Goal: Task Accomplishment & Management: Complete application form

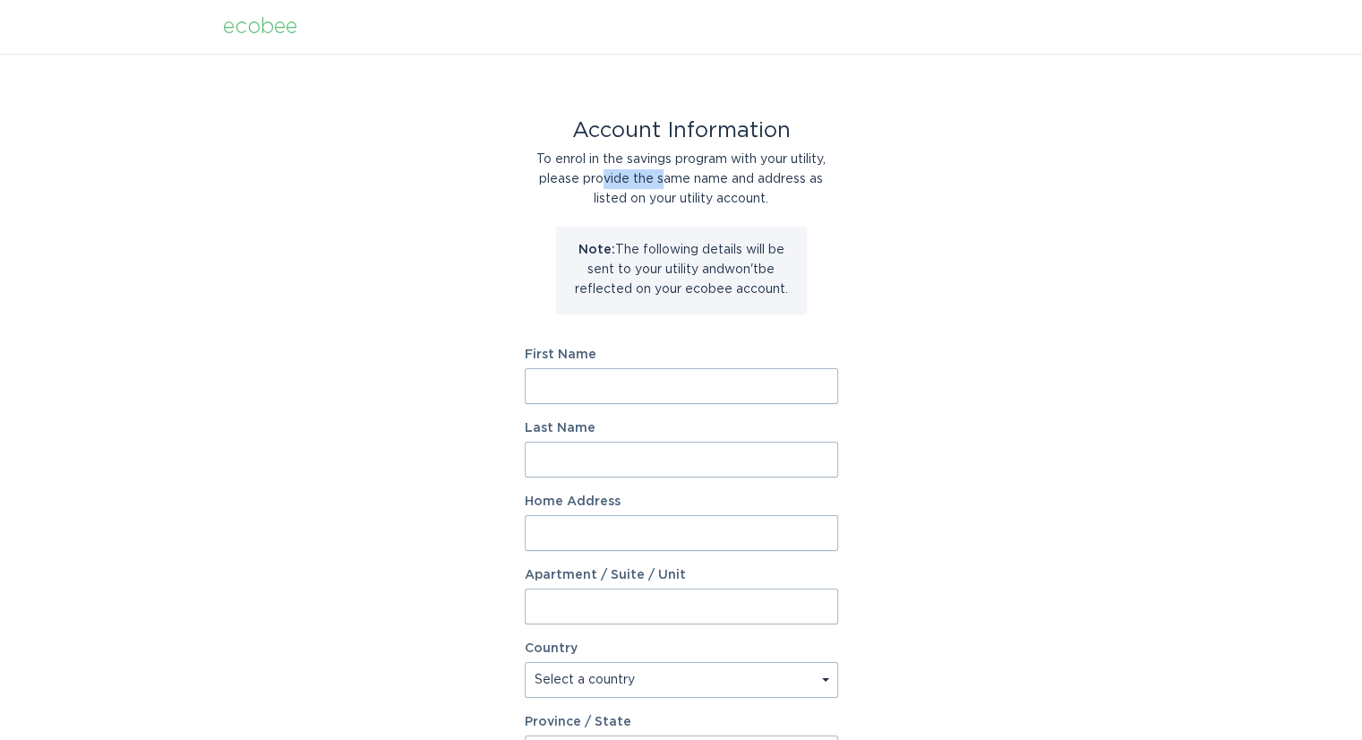
drag, startPoint x: 604, startPoint y: 169, endPoint x: 666, endPoint y: 183, distance: 63.2
click at [663, 182] on div "To enrol in the savings program with your utility, please provide the same name…" at bounding box center [681, 179] width 313 height 59
click at [713, 184] on div "To enrol in the savings program with your utility, please provide the same name…" at bounding box center [681, 179] width 313 height 59
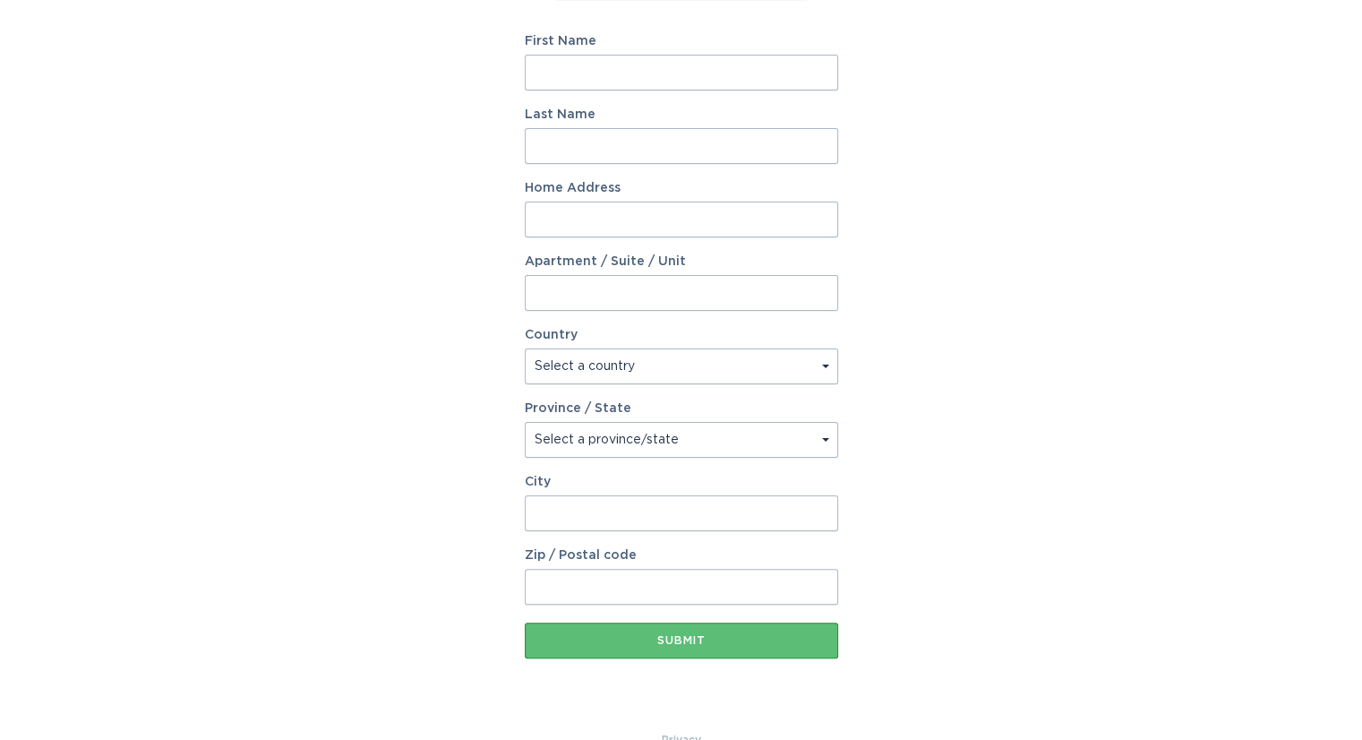
scroll to position [350, 0]
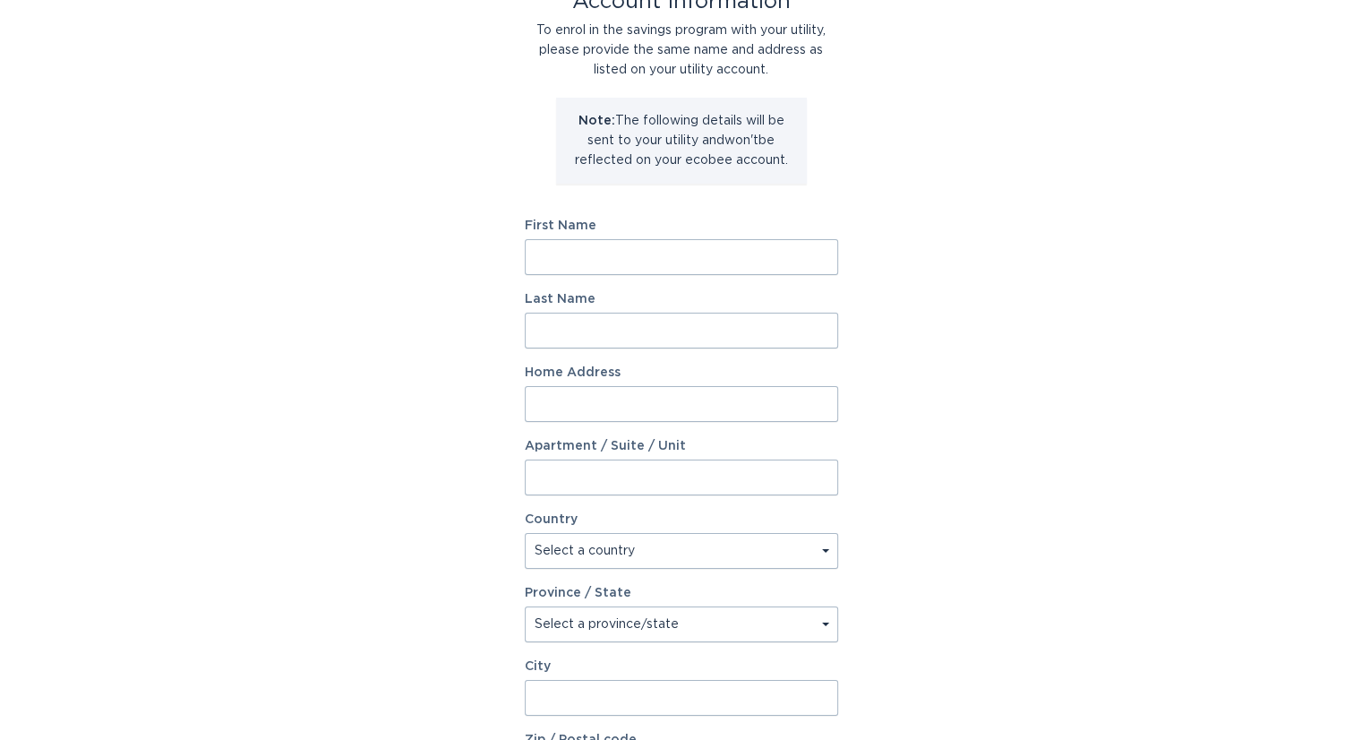
scroll to position [90, 0]
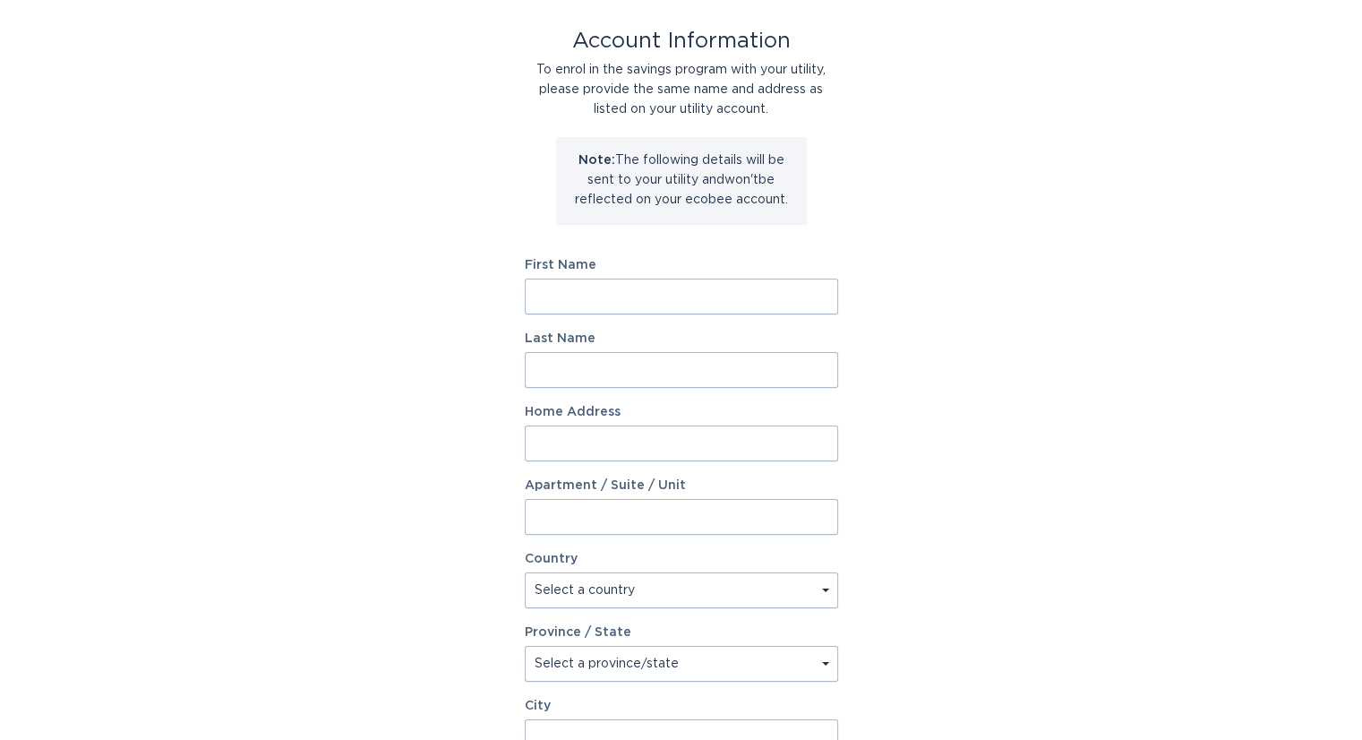
click at [592, 302] on input "First Name" at bounding box center [681, 296] width 313 height 36
click at [341, 281] on div "Account Information To enrol in the savings program with your utility, please p…" at bounding box center [681, 458] width 1362 height 989
drag, startPoint x: 589, startPoint y: 74, endPoint x: 726, endPoint y: 102, distance: 139.8
click at [721, 98] on div "To enrol in the savings program with your utility, please provide the same name…" at bounding box center [681, 89] width 313 height 59
click at [731, 103] on div "To enrol in the savings program with your utility, please provide the same name…" at bounding box center [681, 89] width 313 height 59
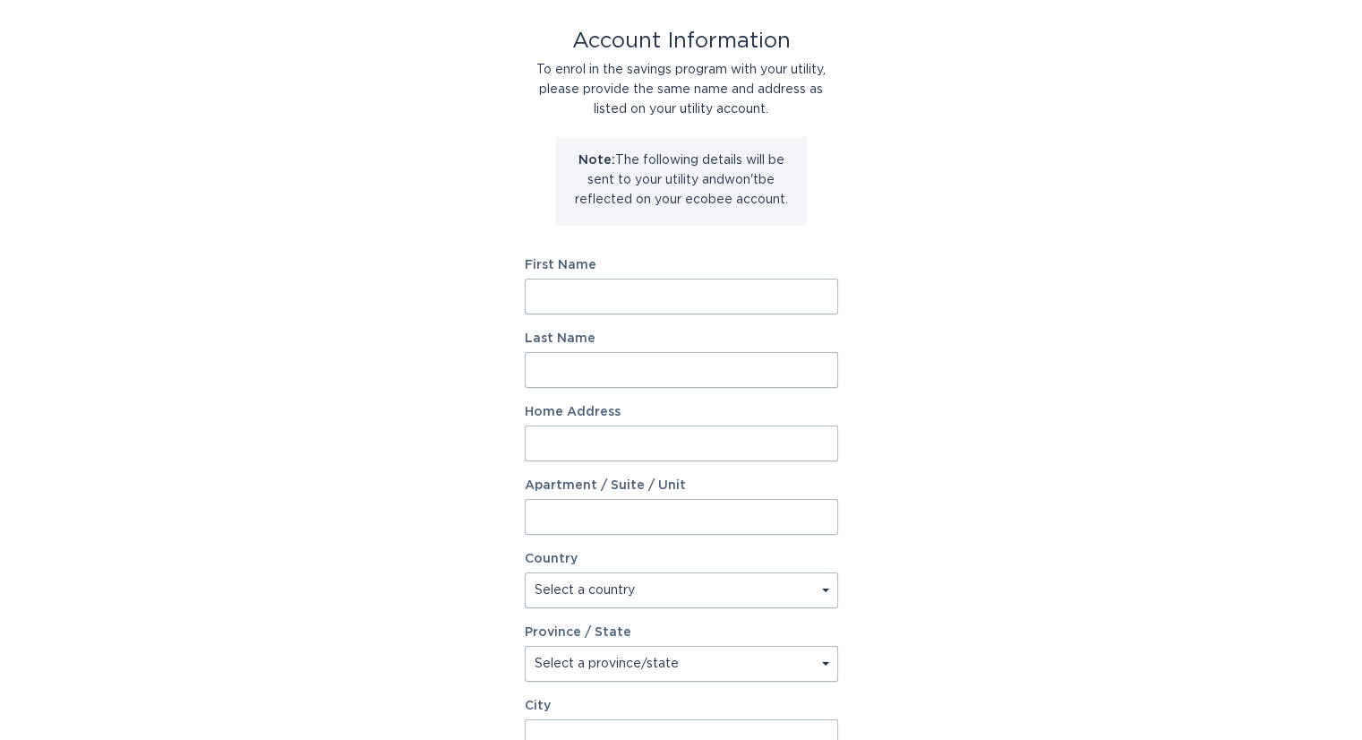
click at [672, 294] on input "First Name" at bounding box center [681, 296] width 313 height 36
type input "[PERSON_NAME]"
type input "6450 Lincoln Park Pl NW"
select select "US"
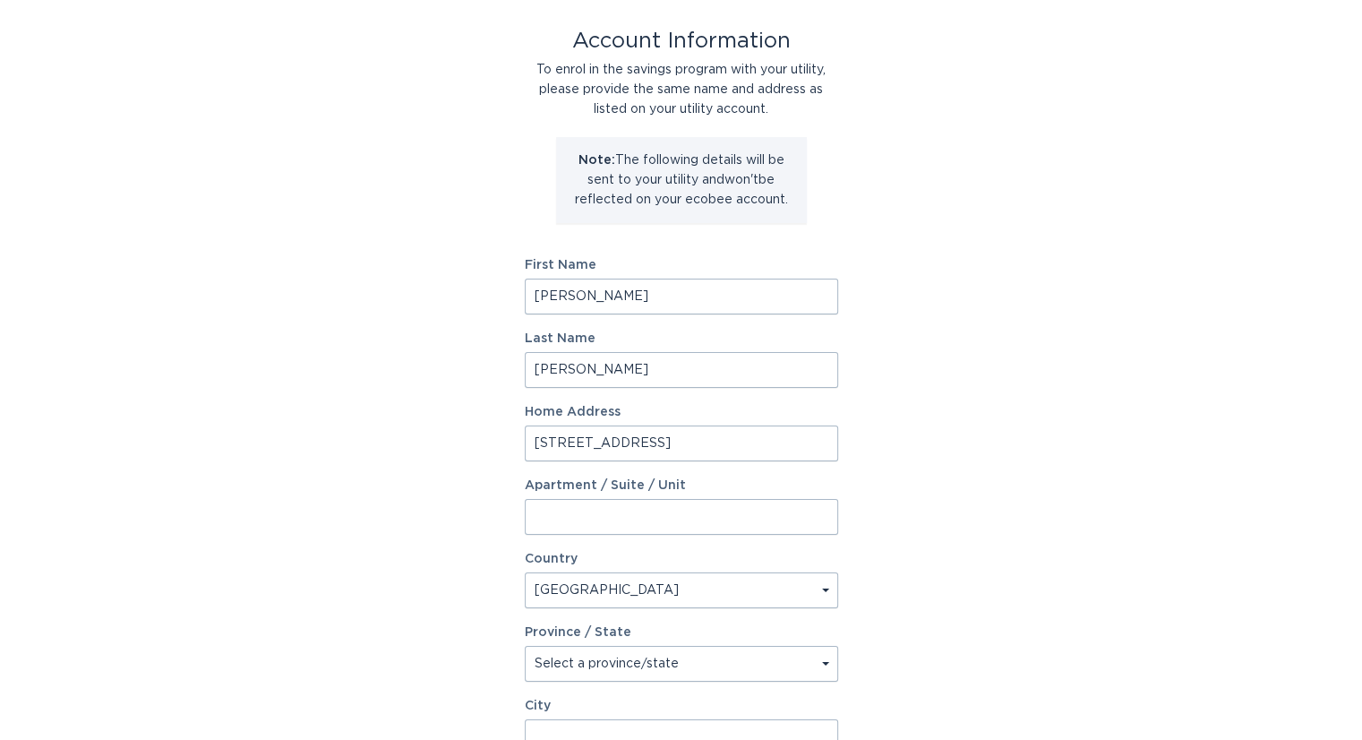
type input "Huntsville"
type input "35806"
select select "AL"
drag, startPoint x: 380, startPoint y: 326, endPoint x: 389, endPoint y: 320, distance: 10.9
click at [386, 321] on div "Account Information To enrol in the savings program with your utility, please p…" at bounding box center [681, 458] width 1362 height 989
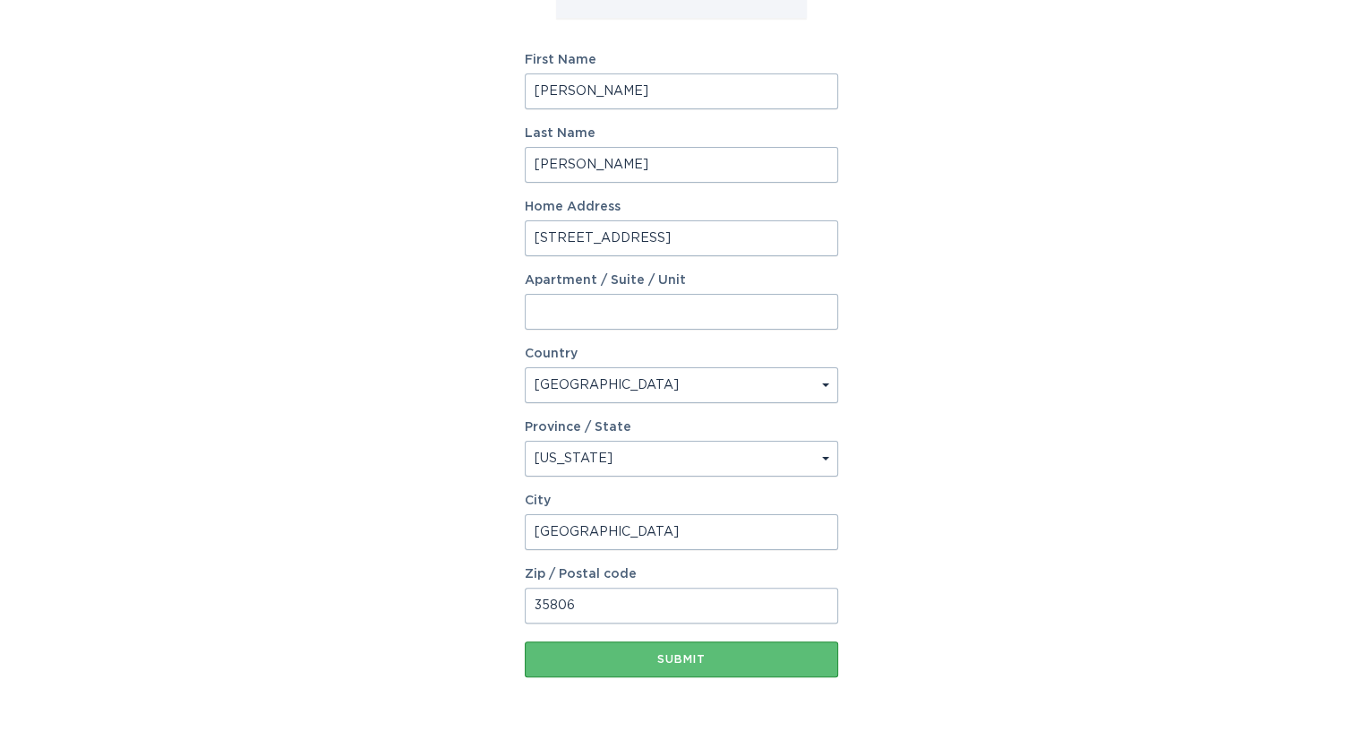
scroll to position [350, 0]
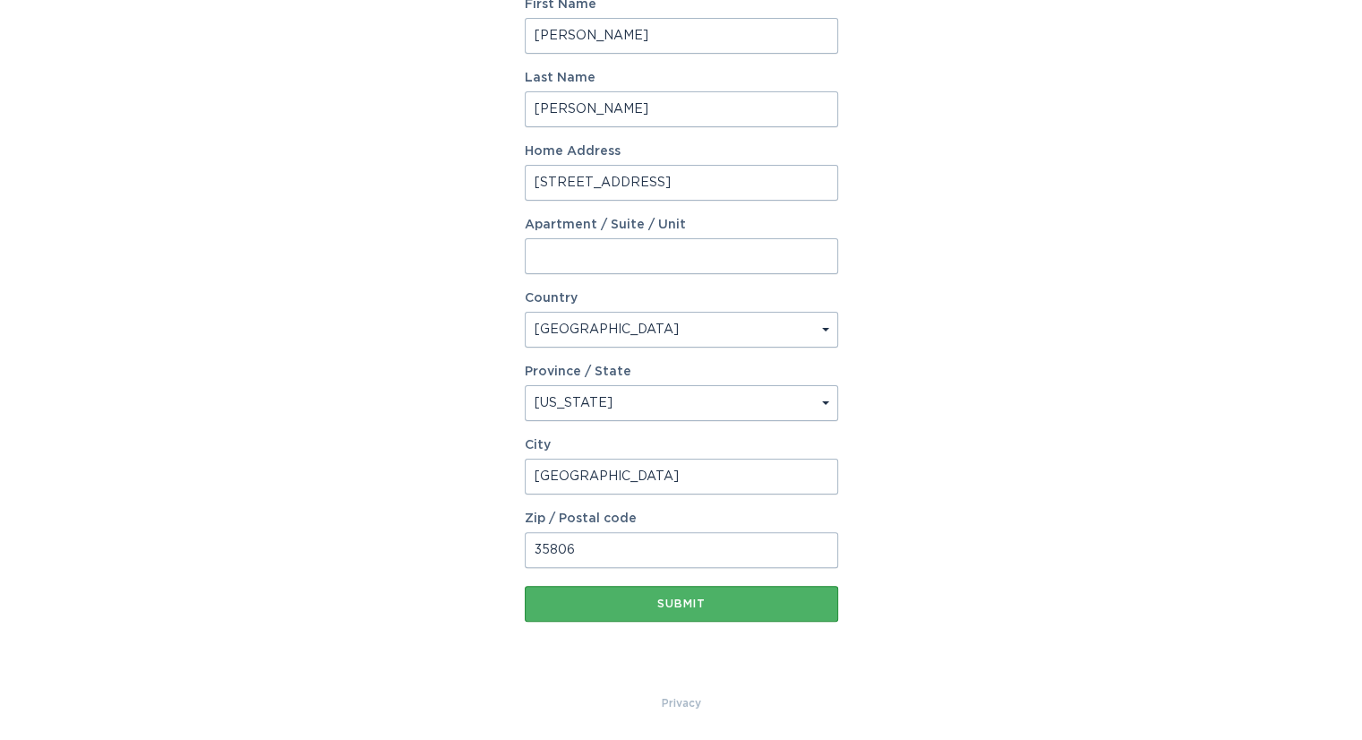
click at [652, 606] on div "Submit" at bounding box center [681, 603] width 295 height 11
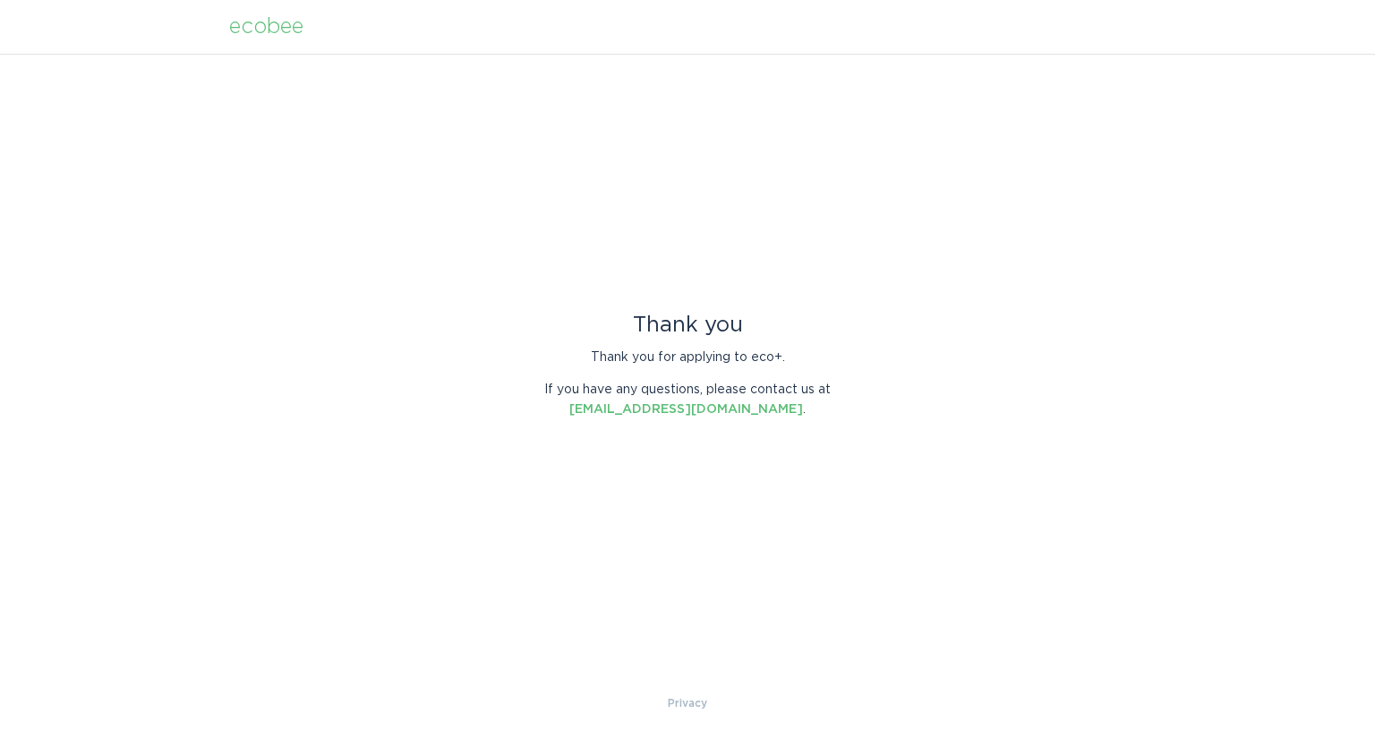
drag, startPoint x: 1132, startPoint y: 418, endPoint x: 1110, endPoint y: 419, distance: 21.5
click at [1132, 419] on div "Thank you Thank you for applying to eco+. If you have any questions, please con…" at bounding box center [687, 373] width 1375 height 639
click at [1091, 419] on div "Thank you Thank you for applying to eco+. If you have any questions, please con…" at bounding box center [687, 373] width 1375 height 639
click at [1091, 430] on div "Thank you Thank you for applying to eco+. If you have any questions, please con…" at bounding box center [687, 373] width 1375 height 639
click at [1035, 327] on div "Thank you Thank you for applying to eco+. If you have any questions, please con…" at bounding box center [687, 373] width 1375 height 639
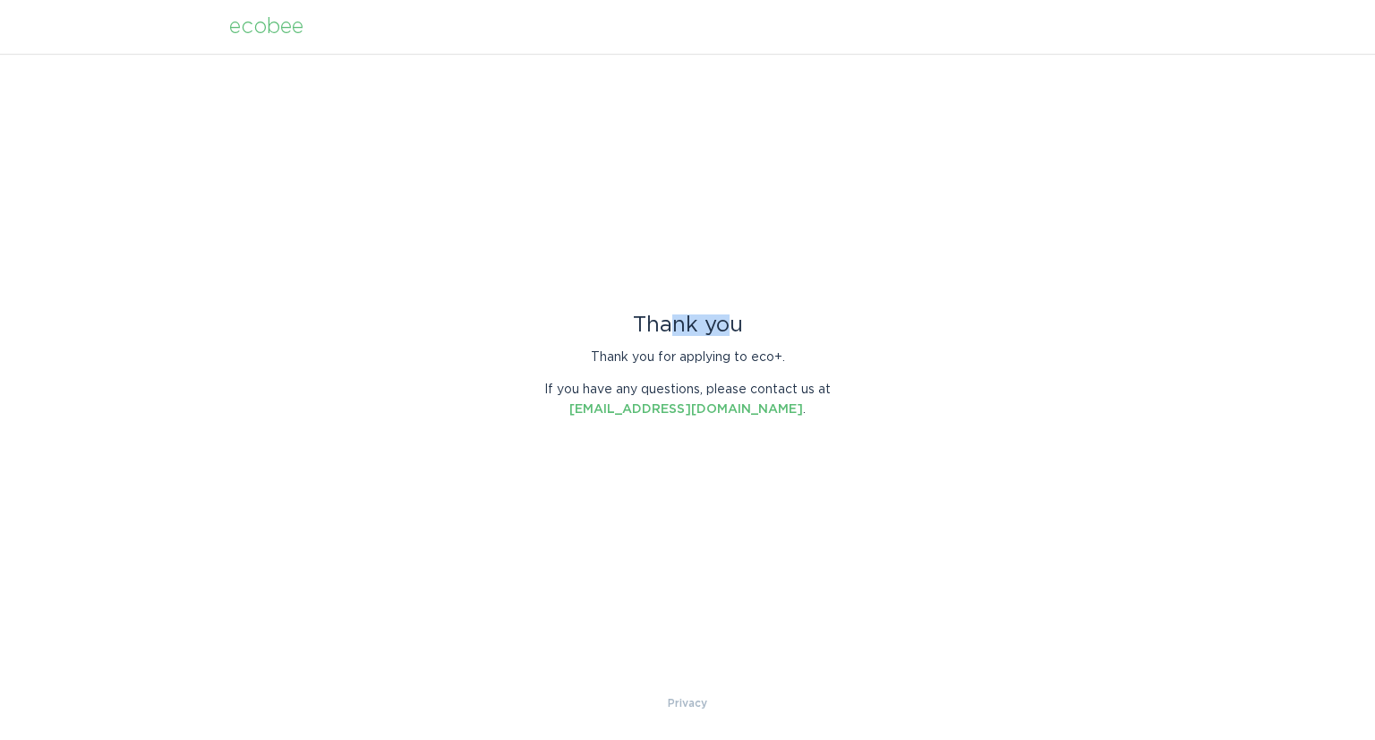
drag, startPoint x: 666, startPoint y: 320, endPoint x: 732, endPoint y: 316, distance: 66.4
click at [732, 316] on div "Thank you" at bounding box center [687, 325] width 313 height 20
click at [996, 327] on div "Thank you Thank you for applying to eco+. If you have any questions, please con…" at bounding box center [687, 373] width 1375 height 639
